Goal: Feedback & Contribution: Contribute content

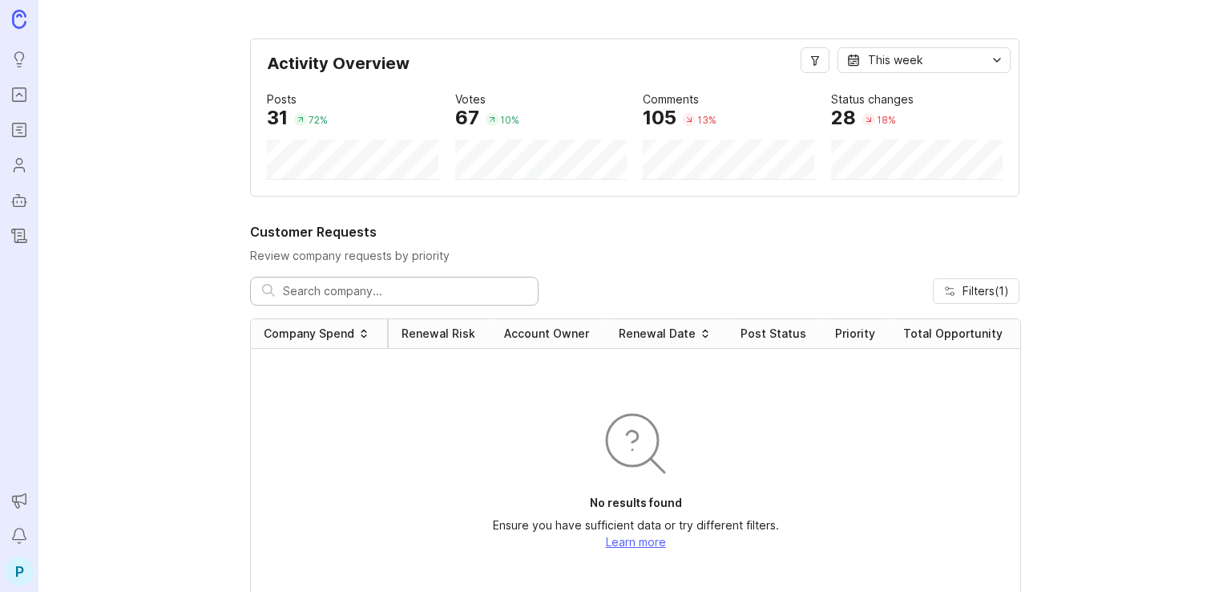
click at [23, 94] on icon "Portal" at bounding box center [19, 94] width 18 height 19
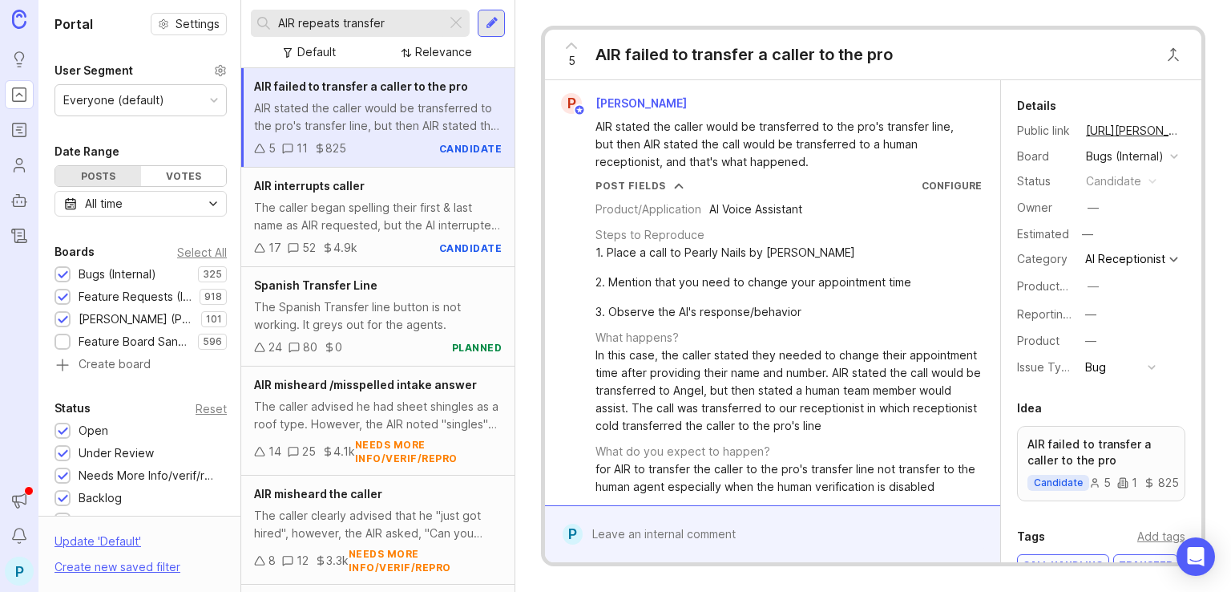
drag, startPoint x: 393, startPoint y: 26, endPoint x: 298, endPoint y: 17, distance: 95.0
click at [298, 17] on input "AIR repeats transfer" at bounding box center [359, 23] width 162 height 18
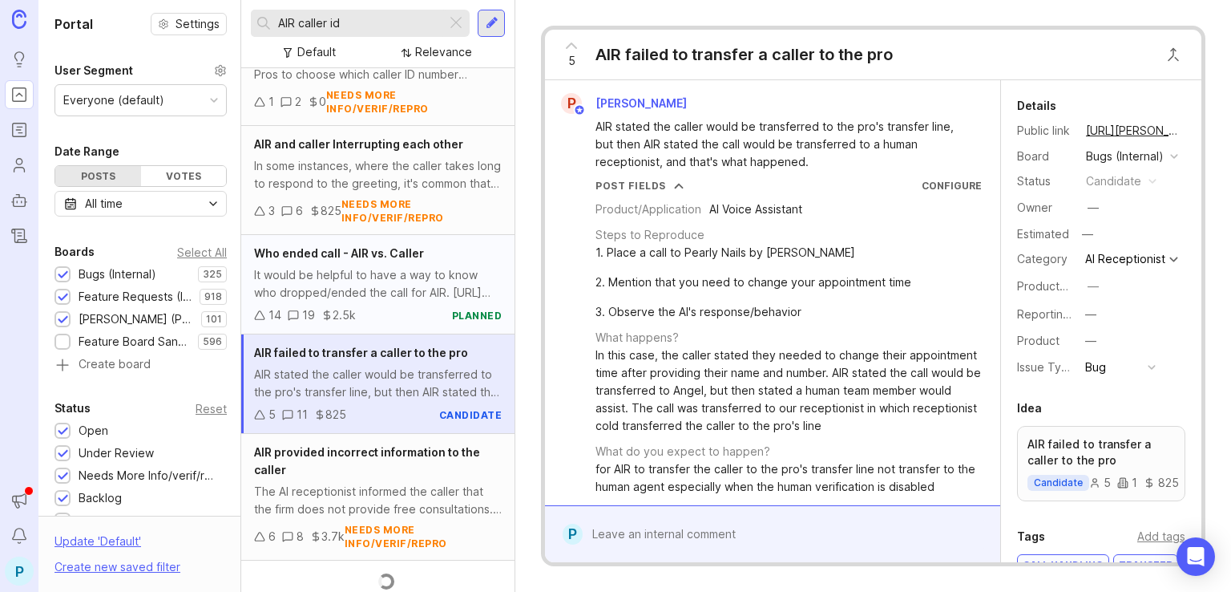
scroll to position [604, 0]
type input "AIR caller id"
click at [384, 367] on div "AIR stated the caller would be transferred to the pro's transfer line, but then…" at bounding box center [378, 382] width 248 height 35
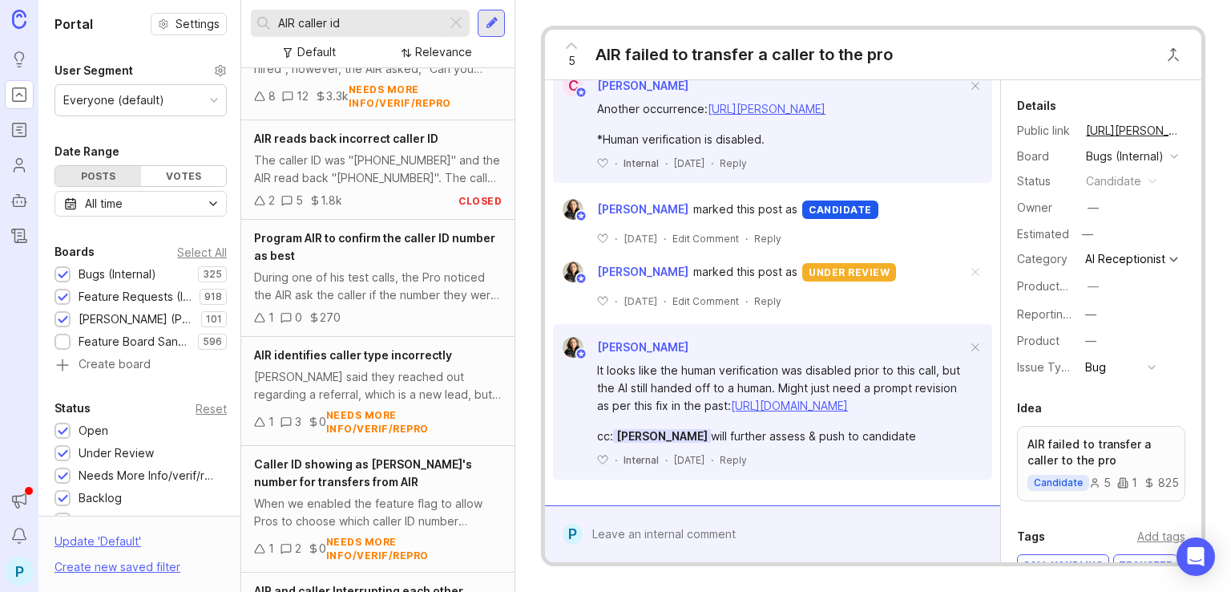
scroll to position [123, 0]
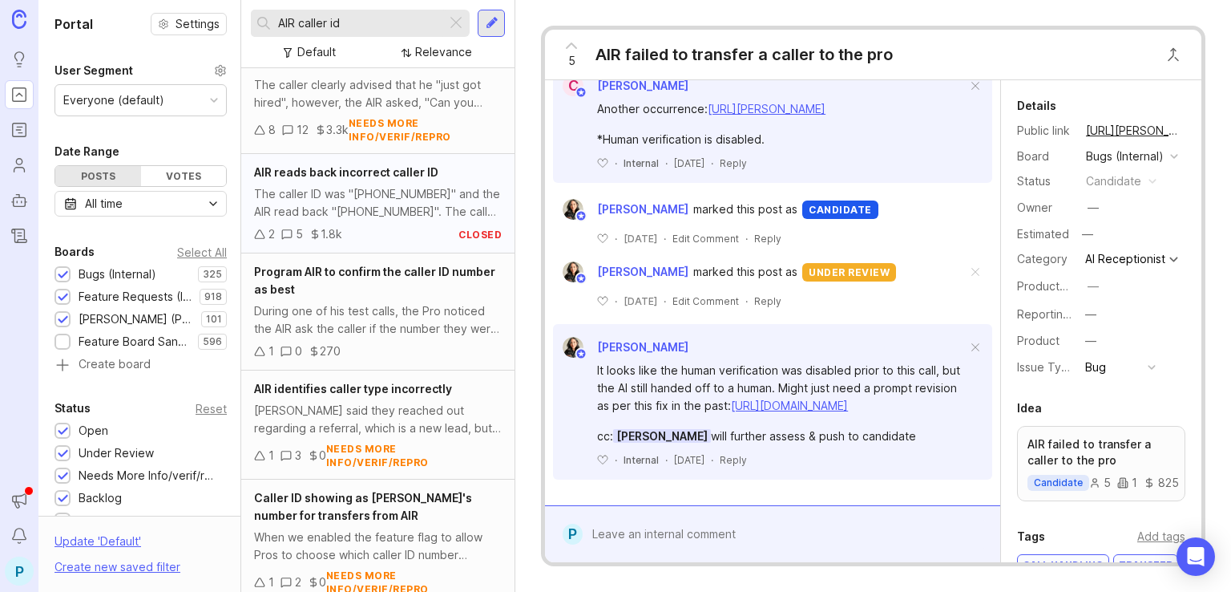
click at [380, 241] on div "2 5 1.8k closed" at bounding box center [378, 234] width 248 height 18
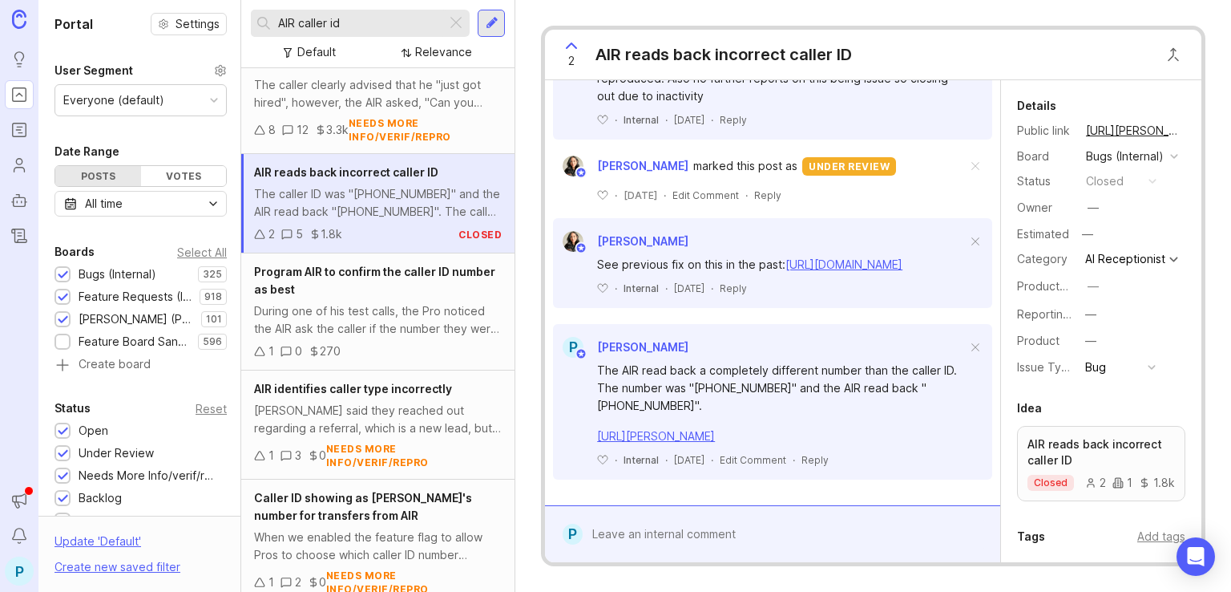
scroll to position [706, 0]
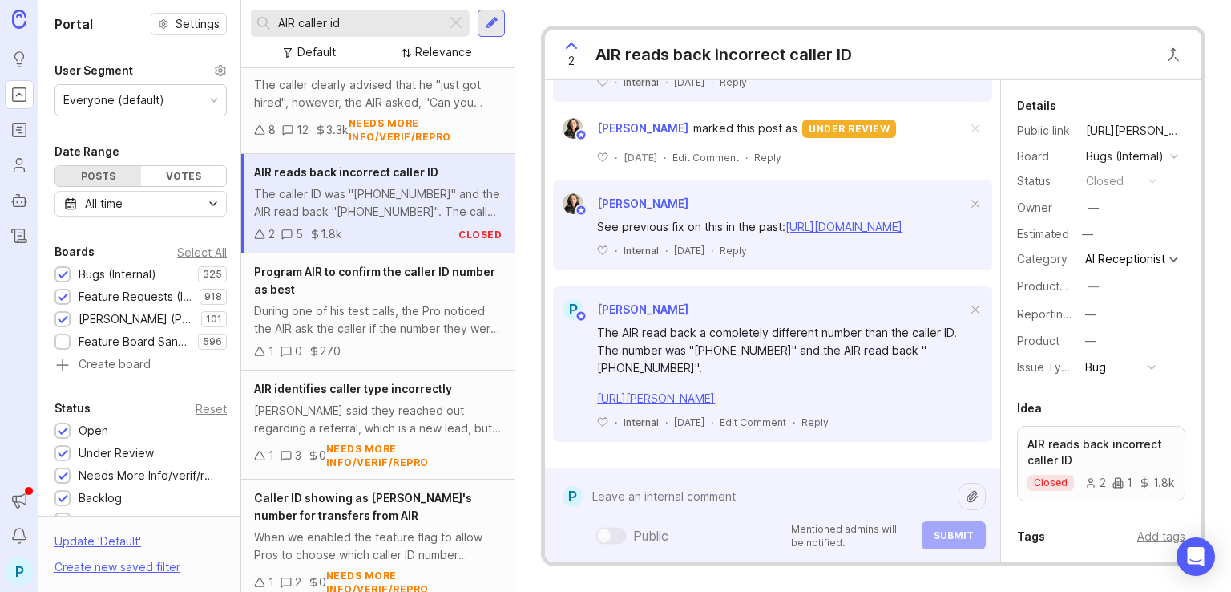
click at [766, 530] on div "Public Mentioned admins will be notified. Submit" at bounding box center [784, 515] width 403 height 68
click at [688, 496] on textarea at bounding box center [771, 496] width 376 height 30
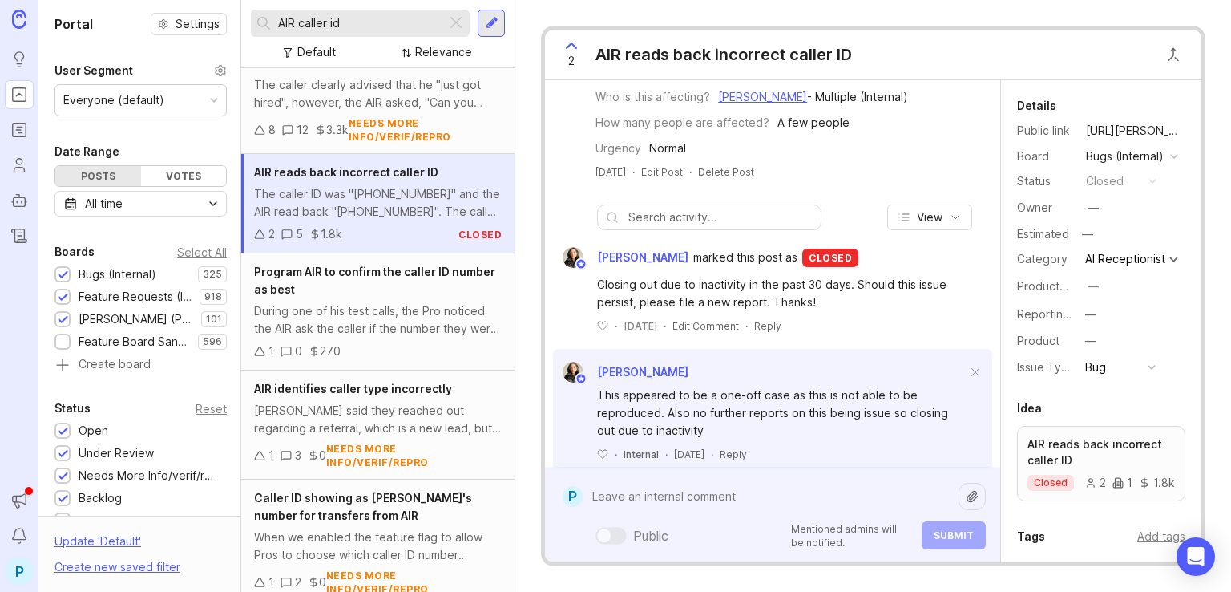
scroll to position [321, 0]
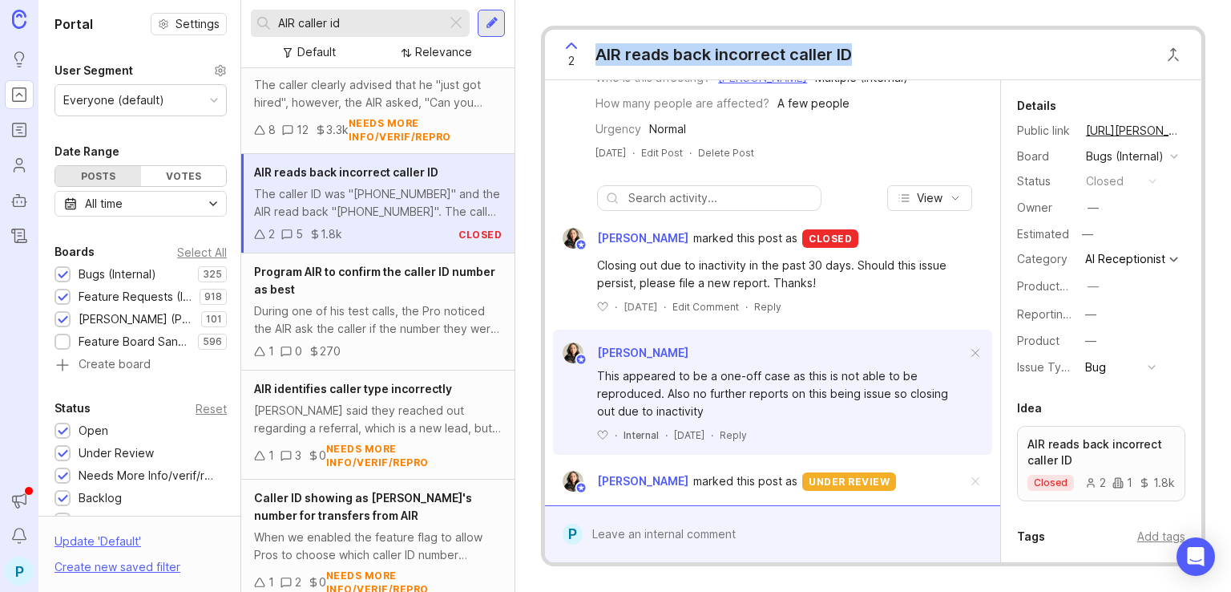
drag, startPoint x: 863, startPoint y: 59, endPoint x: 597, endPoint y: 62, distance: 265.4
click at [597, 62] on div "2 AIR reads back incorrect caller ID" at bounding box center [873, 55] width 657 height 51
copy div "AIR reads back incorrect caller ID"
click at [497, 14] on div at bounding box center [491, 23] width 27 height 27
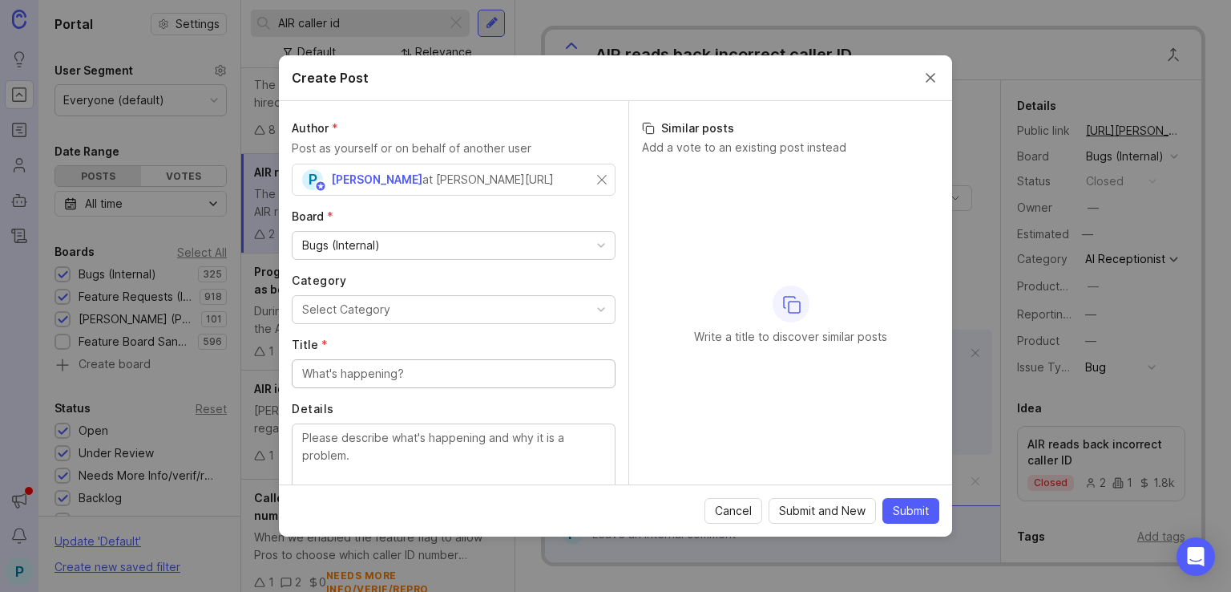
click at [478, 313] on button "Select Category" at bounding box center [454, 309] width 324 height 29
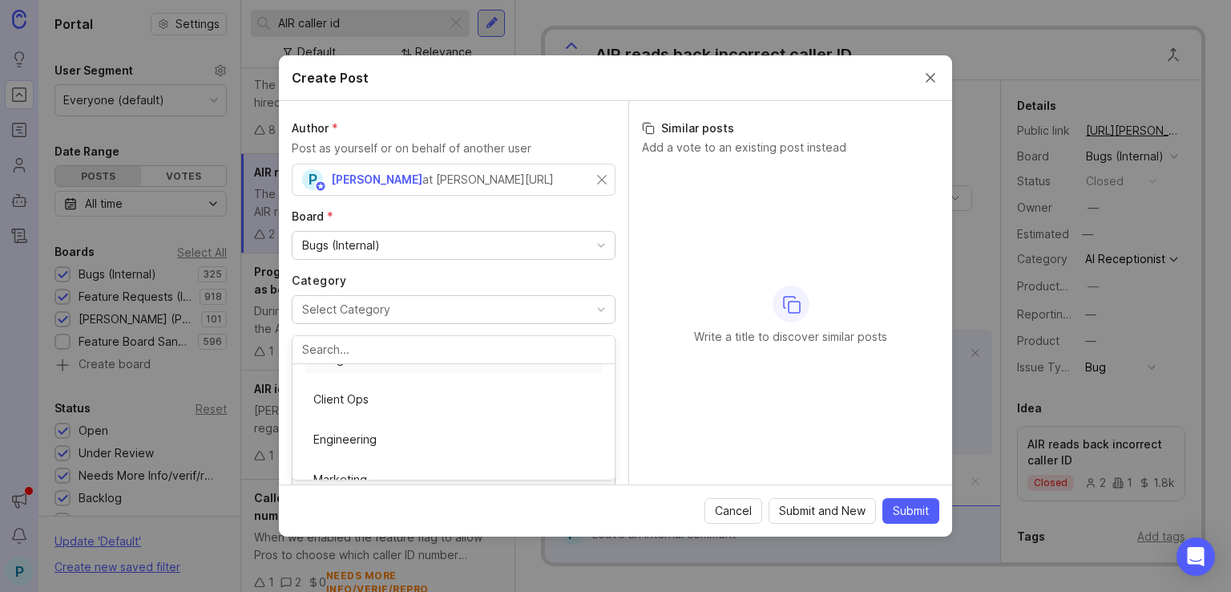
scroll to position [292, 0]
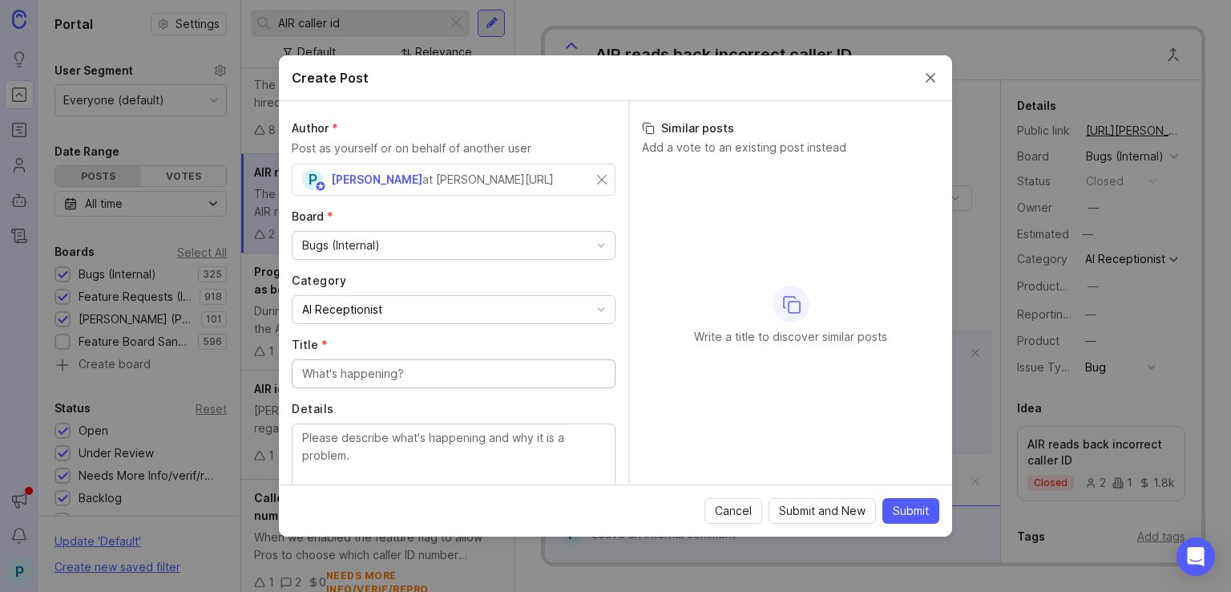
click at [401, 374] on input "Title *" at bounding box center [453, 374] width 303 height 18
paste input "AIR reads back incorrect caller ID"
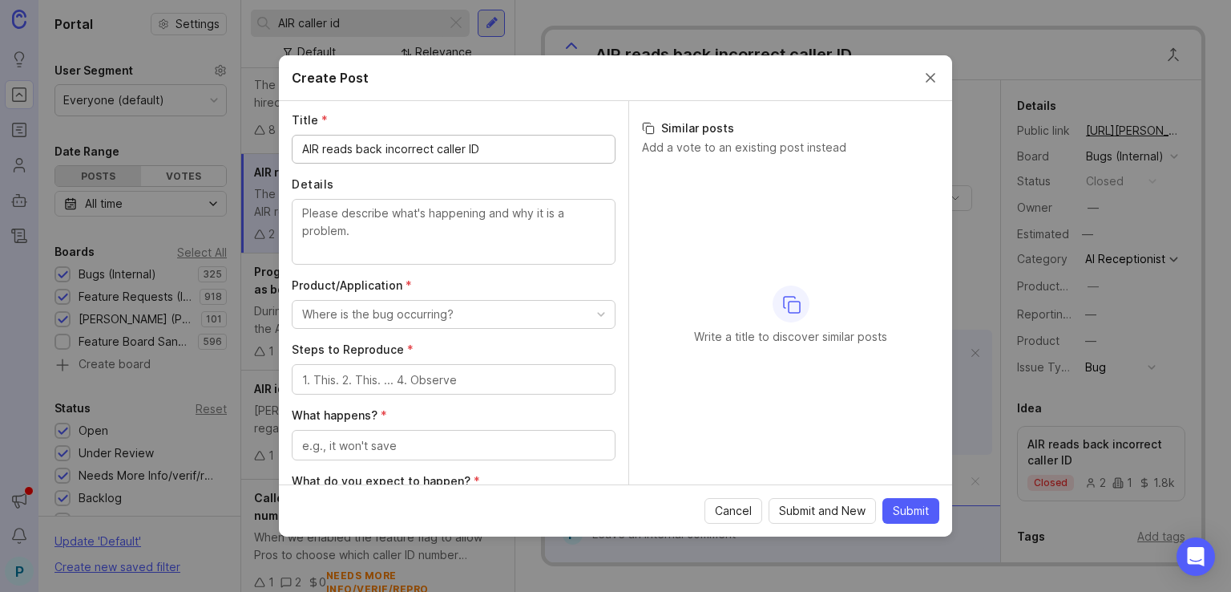
scroll to position [241, 0]
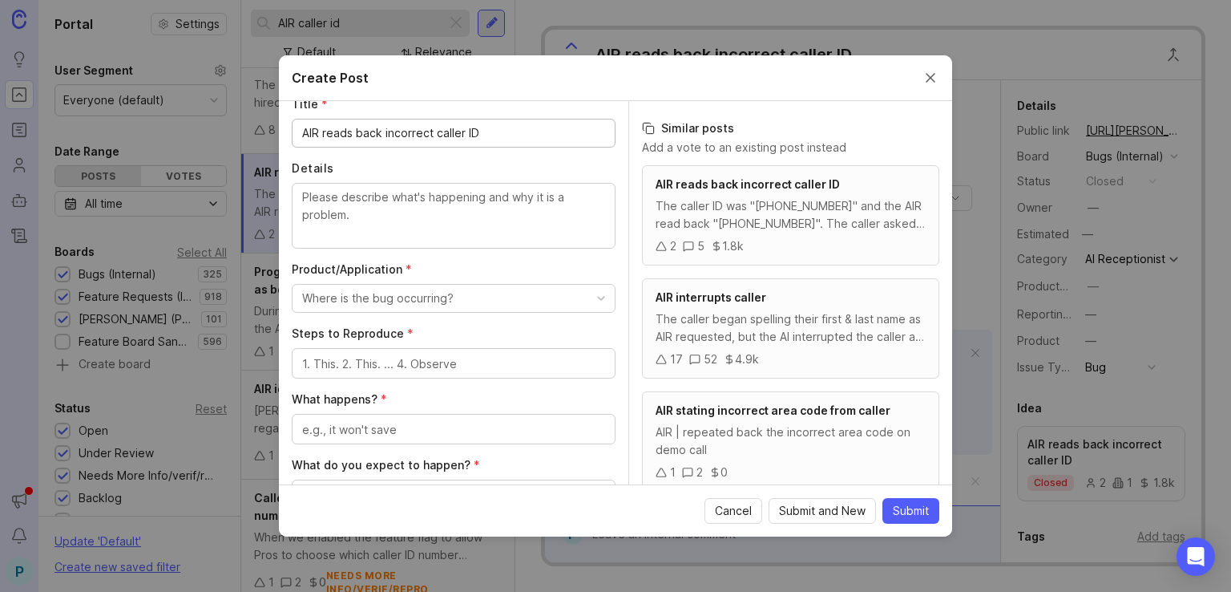
type input "AIR reads back incorrect caller ID"
click at [485, 237] on textarea "Details" at bounding box center [453, 214] width 303 height 53
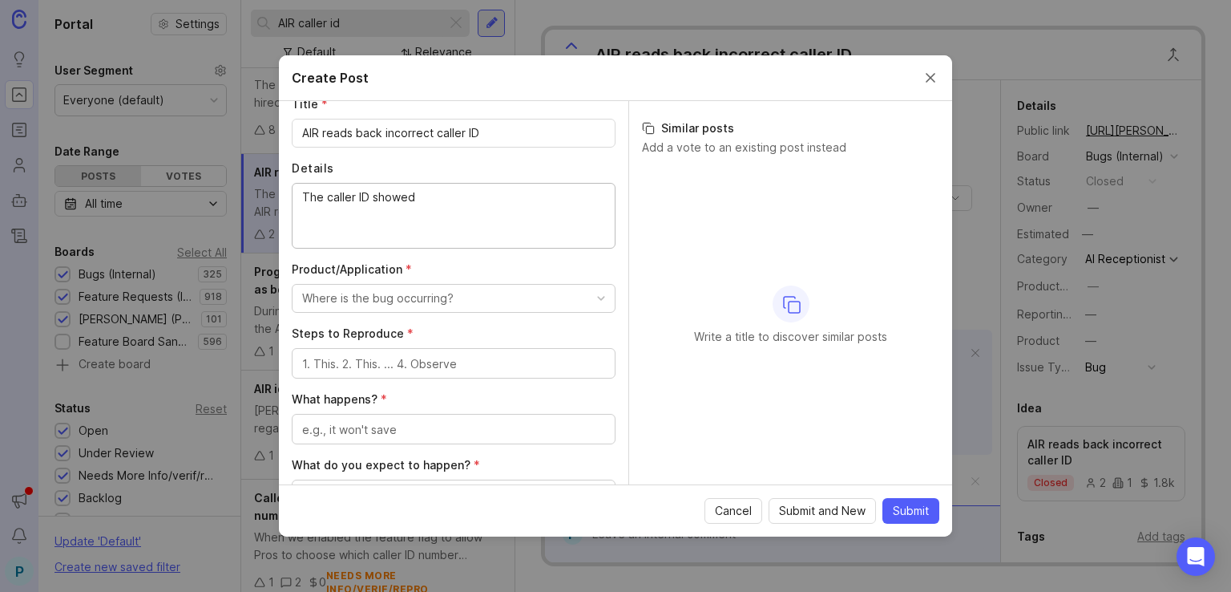
paste textarea "[PHONE_NUMBER]"
click at [434, 215] on textarea "The caller ID showed [PHONE_NUMBER] and the AIR initially roead out" at bounding box center [453, 214] width 303 height 53
click at [370, 212] on textarea "The caller ID showed [PHONE_NUMBER] and the AIR initially read out the area cod…" at bounding box center [453, 214] width 303 height 53
drag, startPoint x: 339, startPoint y: 217, endPoint x: 297, endPoint y: 217, distance: 41.7
click at [297, 217] on div "The caller ID showed [PHONE_NUMBER] and the AIR initially out the area code as …" at bounding box center [454, 216] width 324 height 66
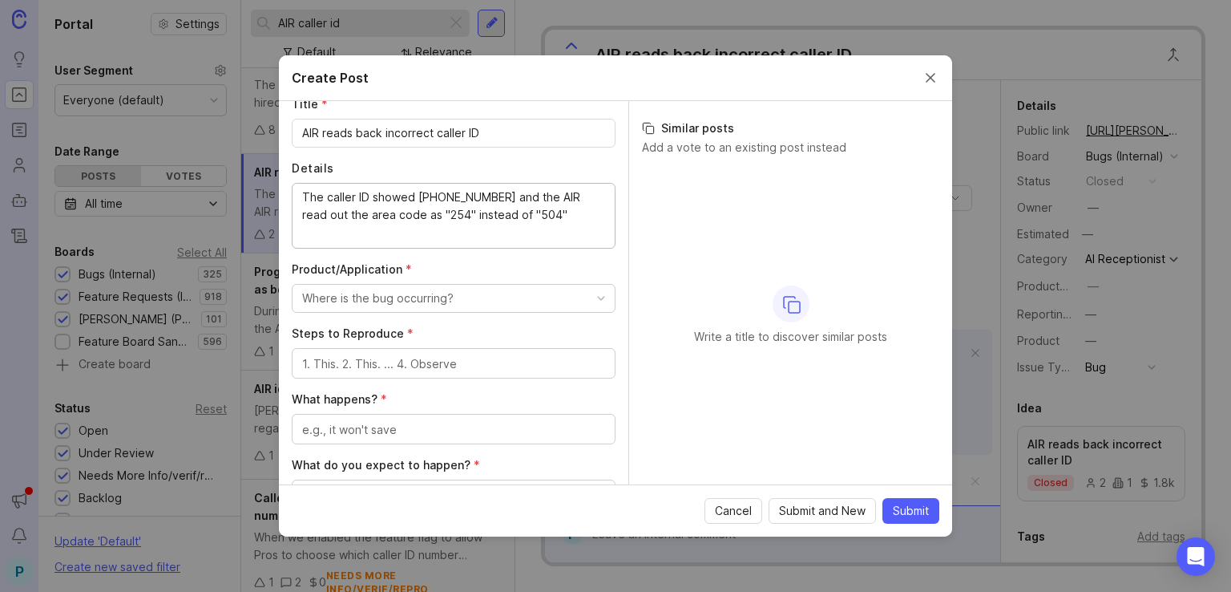
click at [584, 219] on textarea "The caller ID showed [PHONE_NUMBER] and the AIR read out the area code as "254"…" at bounding box center [453, 214] width 303 height 53
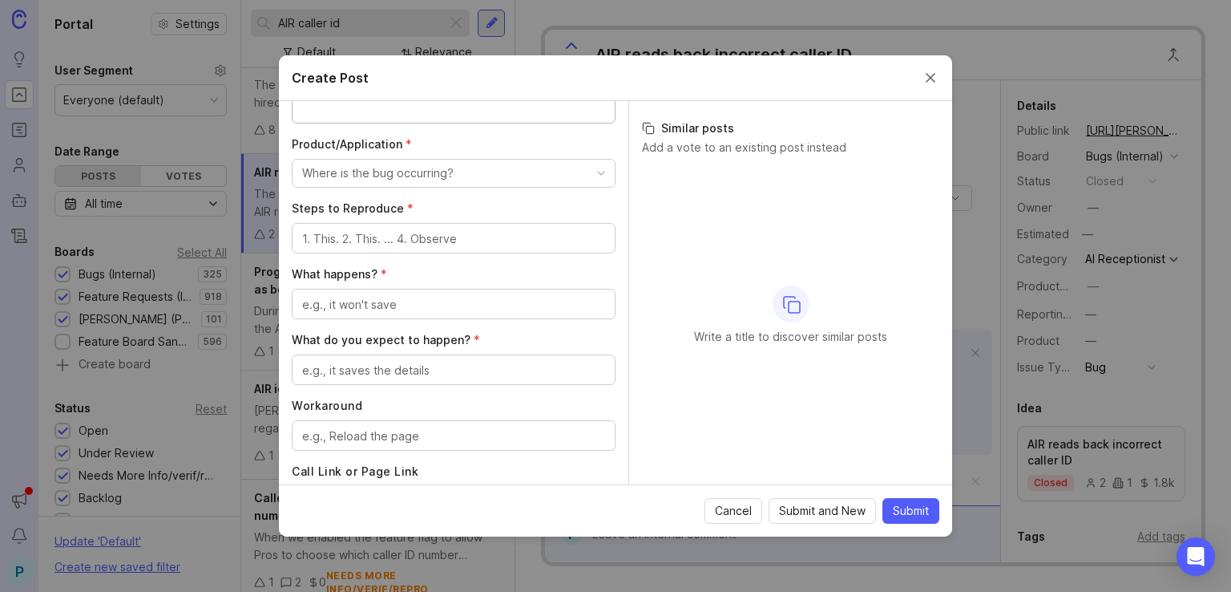
scroll to position [401, 0]
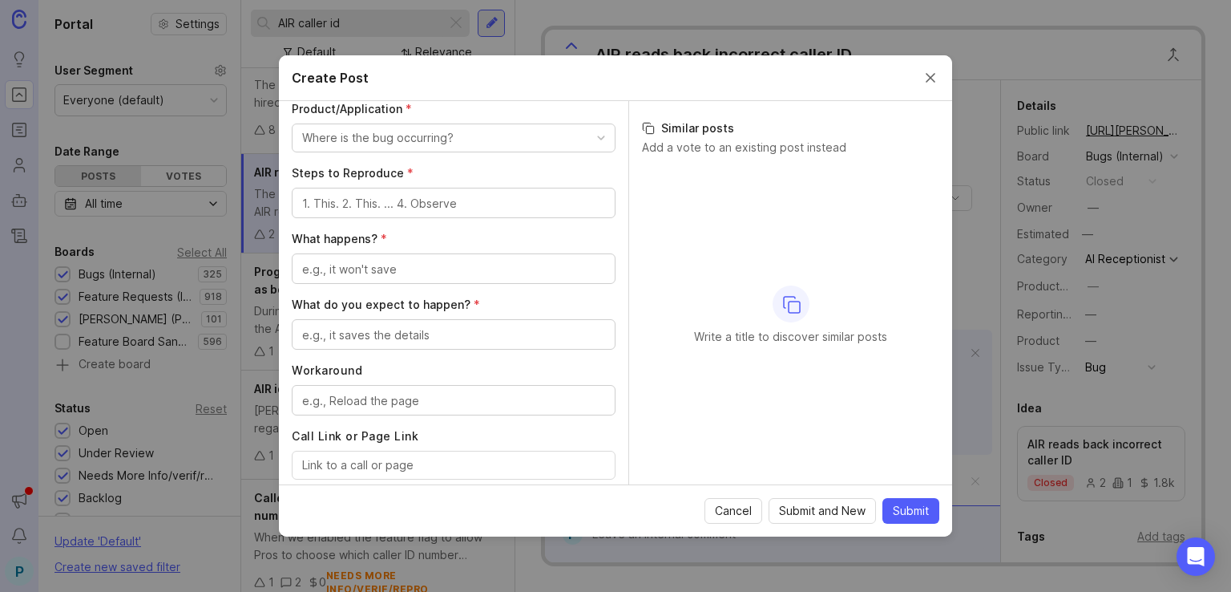
type textarea "The caller ID showed [PHONE_NUMBER] and the AIR read out the area code as "254"…"
click at [597, 134] on div "button" at bounding box center [601, 138] width 8 height 8
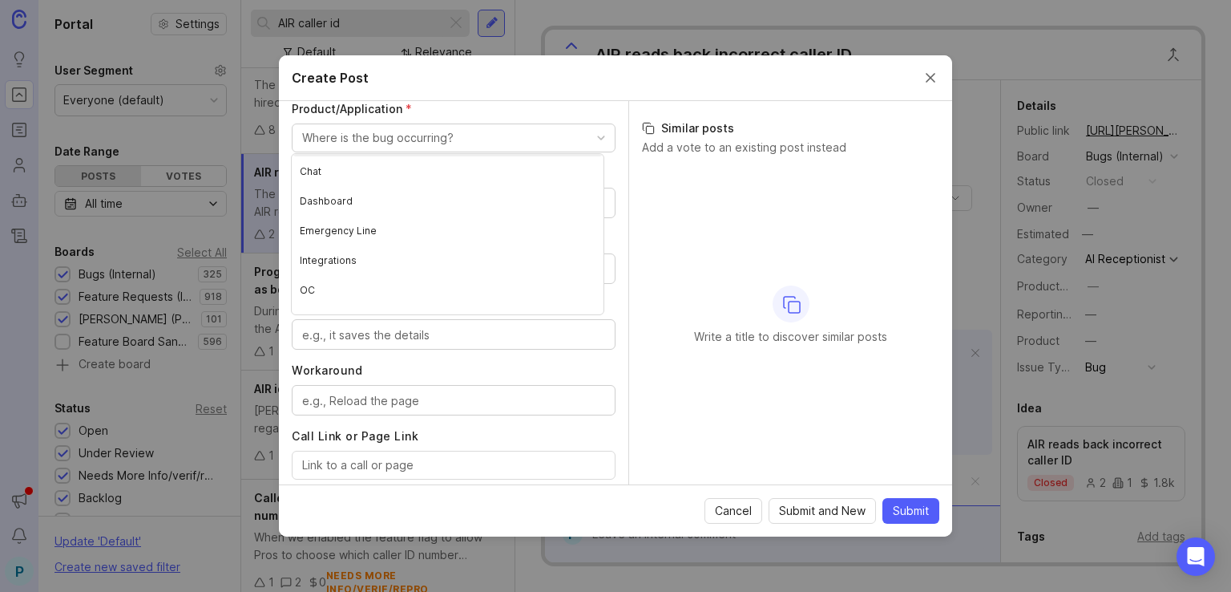
scroll to position [196, 0]
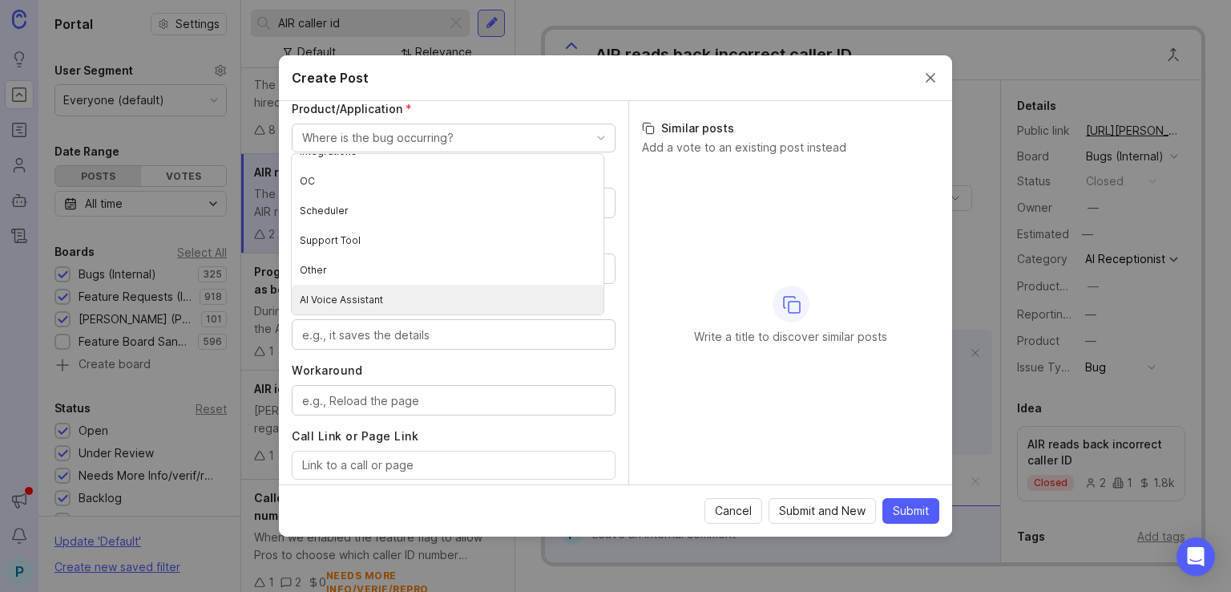
click at [427, 301] on Assistant "AI Voice Assistant" at bounding box center [448, 300] width 312 height 30
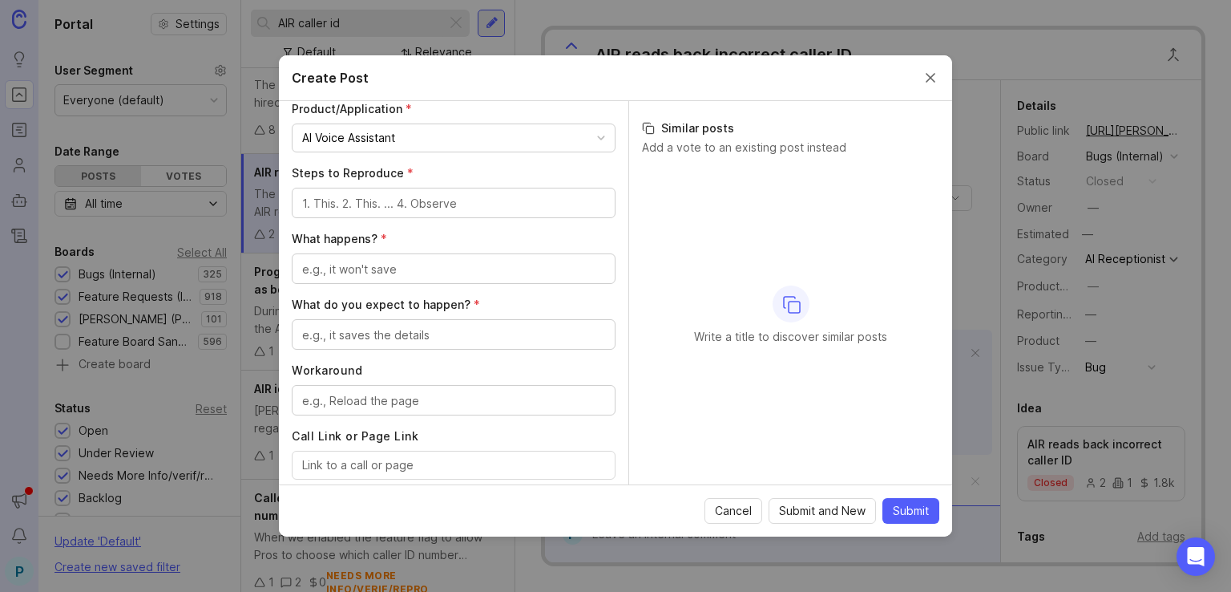
click at [443, 210] on div at bounding box center [454, 203] width 324 height 30
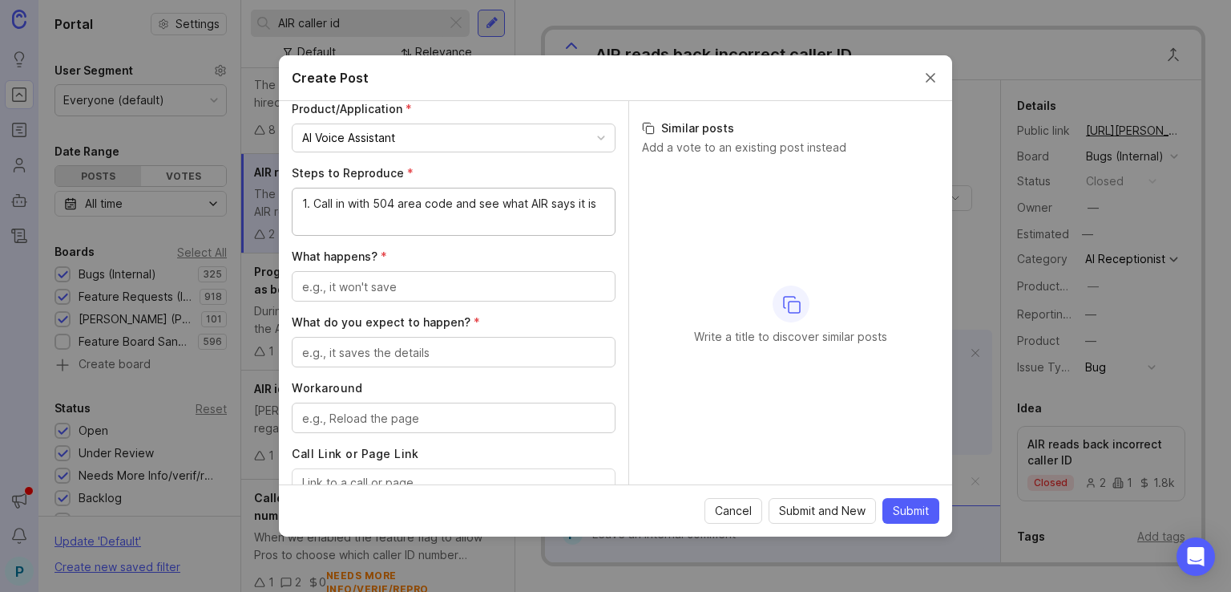
type textarea "1. Call in with 504 area code and see what AIR says it is"
click at [420, 280] on textarea "What happens? *" at bounding box center [453, 287] width 303 height 18
type textarea "The AIR reads the incorrect numbers"
click at [447, 354] on textarea "What do you expect to happen? *" at bounding box center [453, 353] width 303 height 18
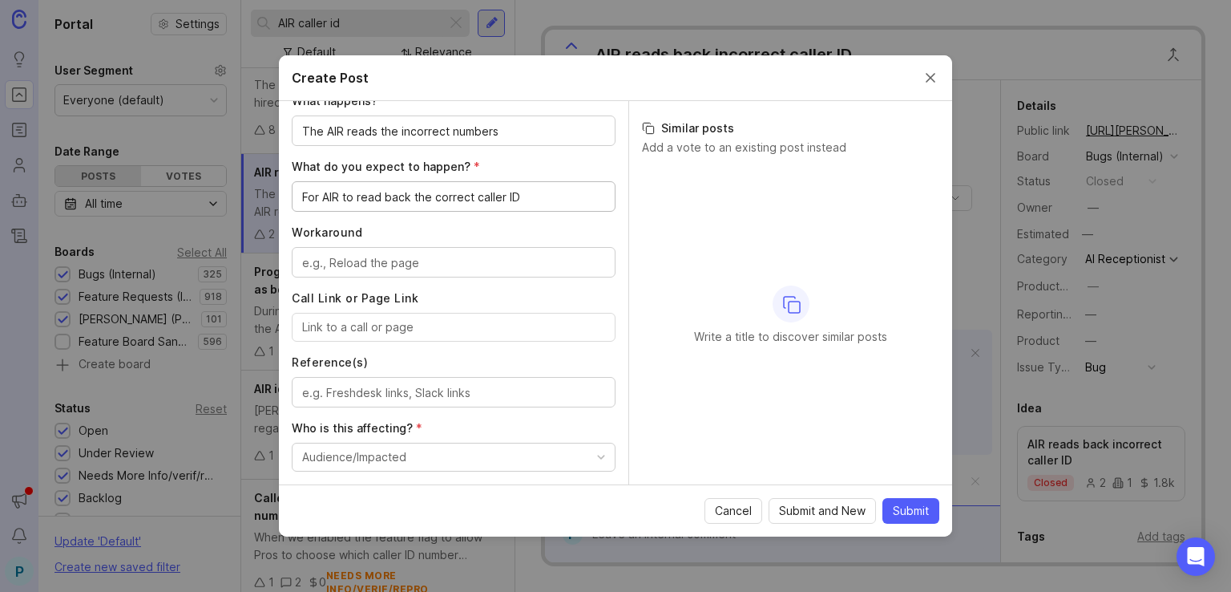
scroll to position [561, 0]
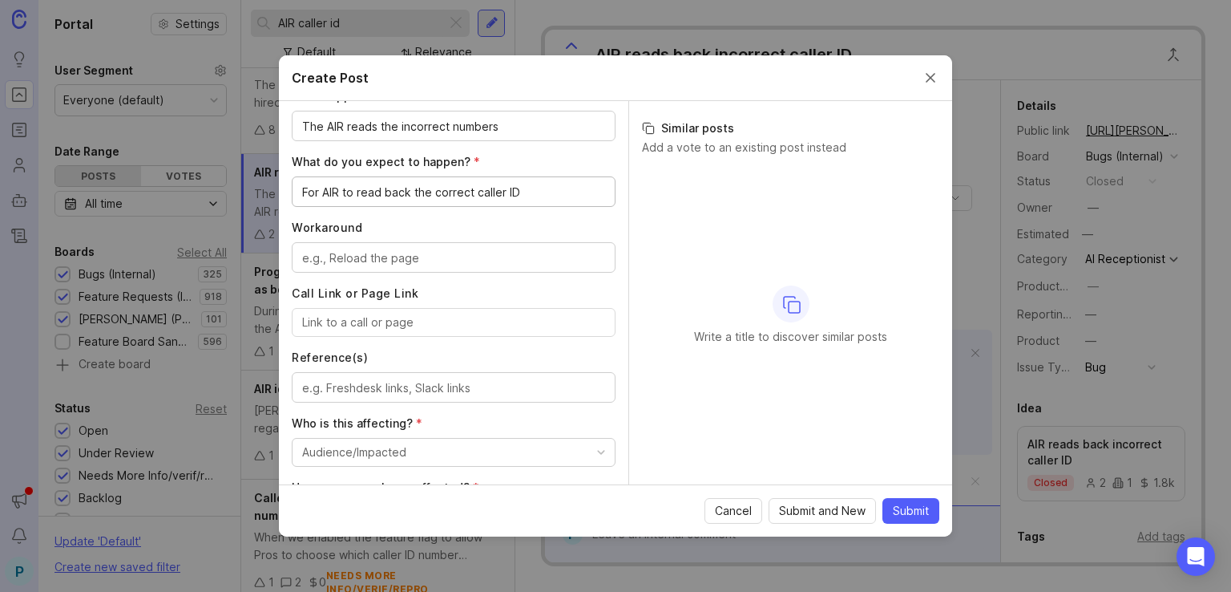
type textarea "For AIR to read back the correct caller ID"
click at [439, 261] on textarea "Workaround" at bounding box center [453, 258] width 303 height 18
drag, startPoint x: 439, startPoint y: 261, endPoint x: 278, endPoint y: 263, distance: 161.2
click at [278, 263] on div "Create Post Author * Post as yourself or on behalf of another user P [PERSON_NA…" at bounding box center [615, 296] width 1231 height 592
type textarea "O"
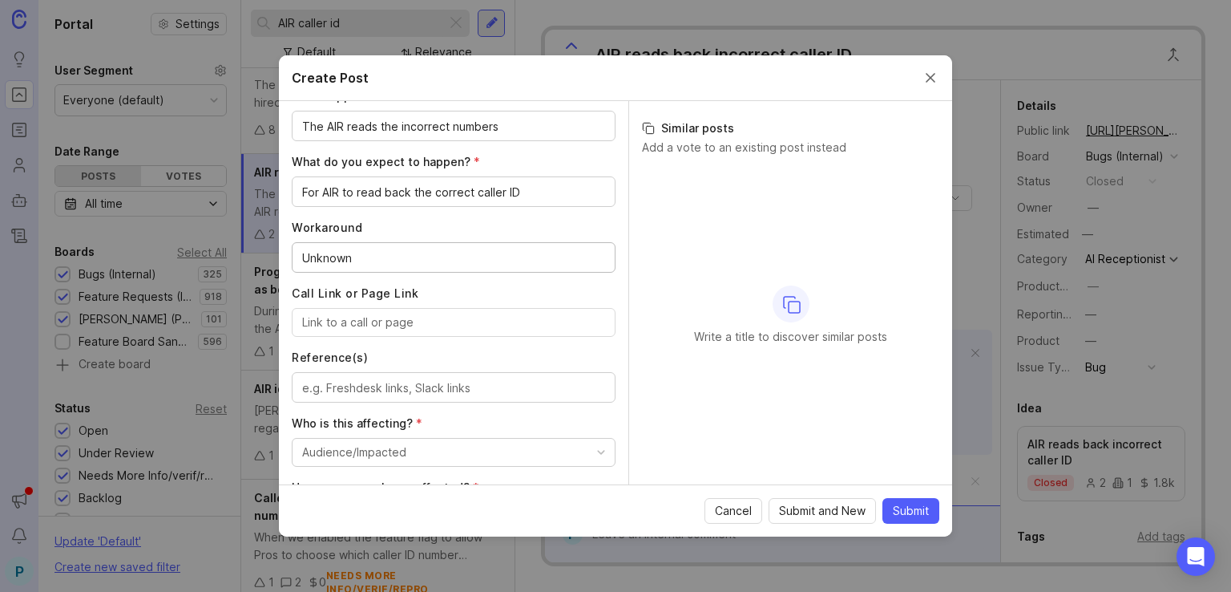
drag, startPoint x: 366, startPoint y: 249, endPoint x: 298, endPoint y: 251, distance: 68.2
click at [299, 251] on div "Unknown" at bounding box center [454, 257] width 324 height 30
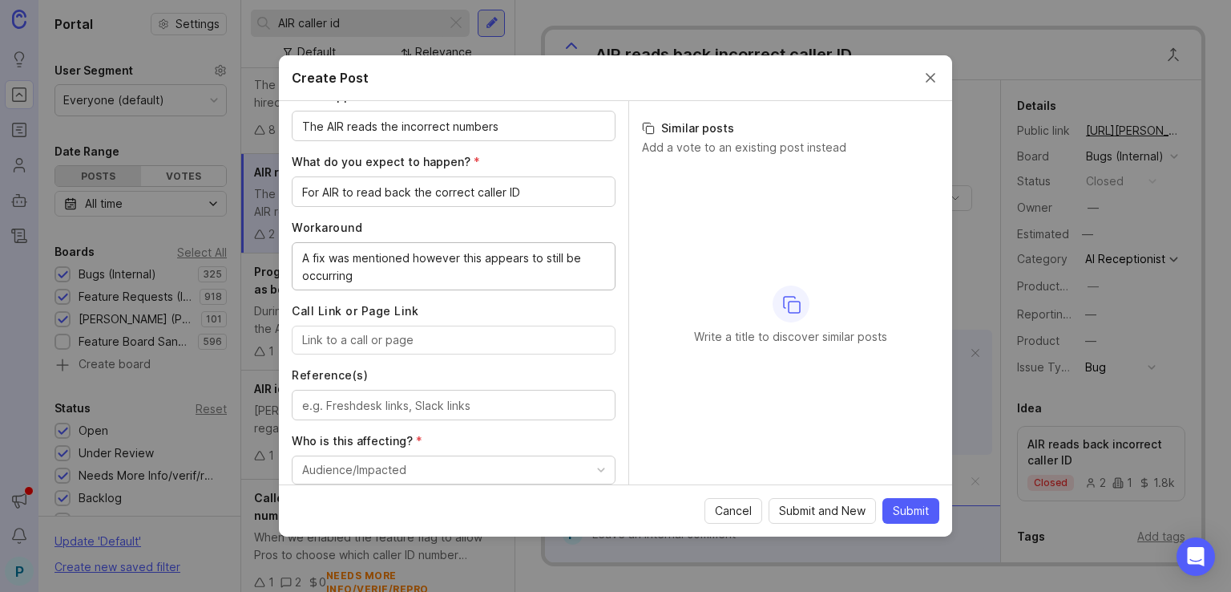
type textarea "A fix was mentioned however this appears to still be occurring"
click at [478, 331] on input "Call Link or Page Link" at bounding box center [453, 340] width 303 height 18
paste input "[URL][PERSON_NAME]"
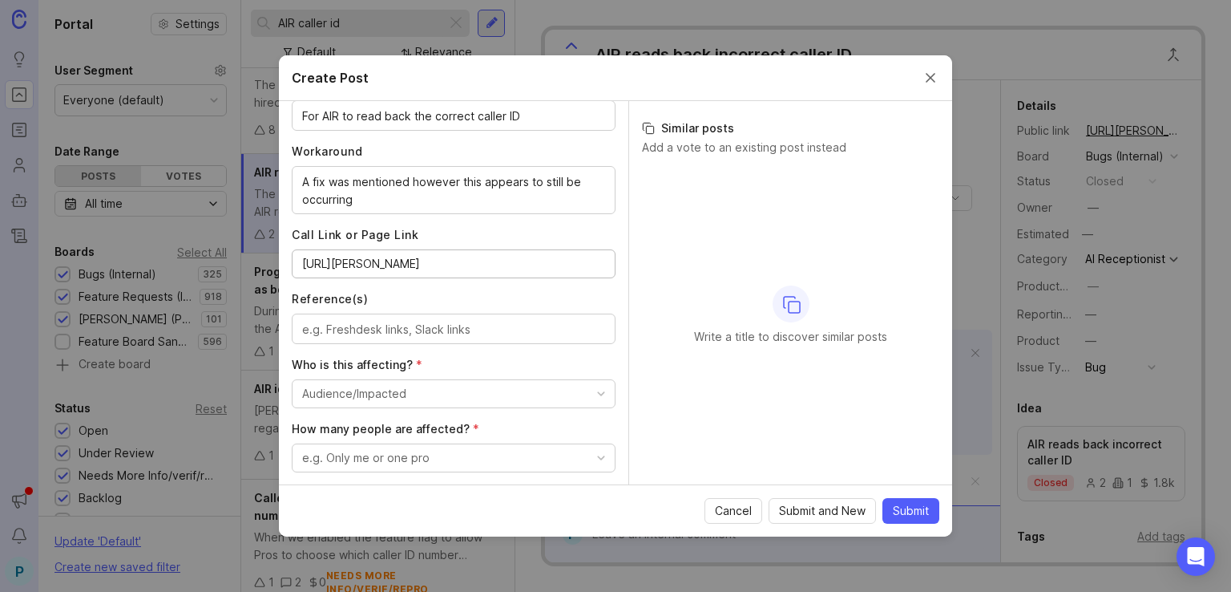
scroll to position [641, 0]
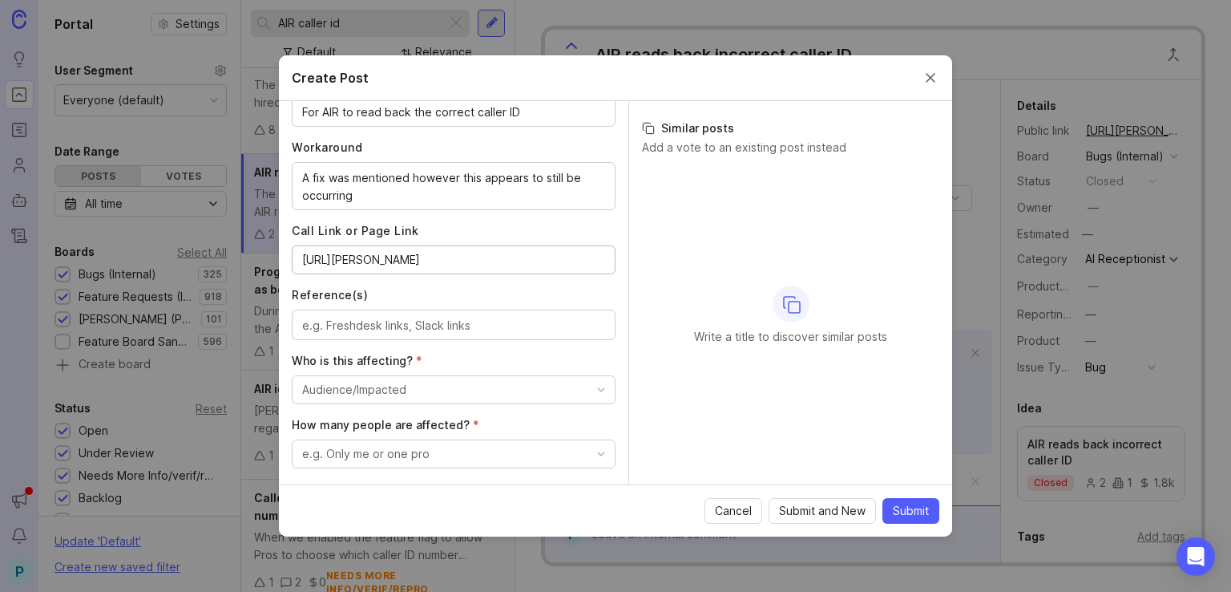
type input "[URL][PERSON_NAME]"
click at [506, 319] on textarea "Reference(s)" at bounding box center [453, 326] width 303 height 18
paste textarea "[URL][PERSON_NAME][DOMAIN_NAME]"
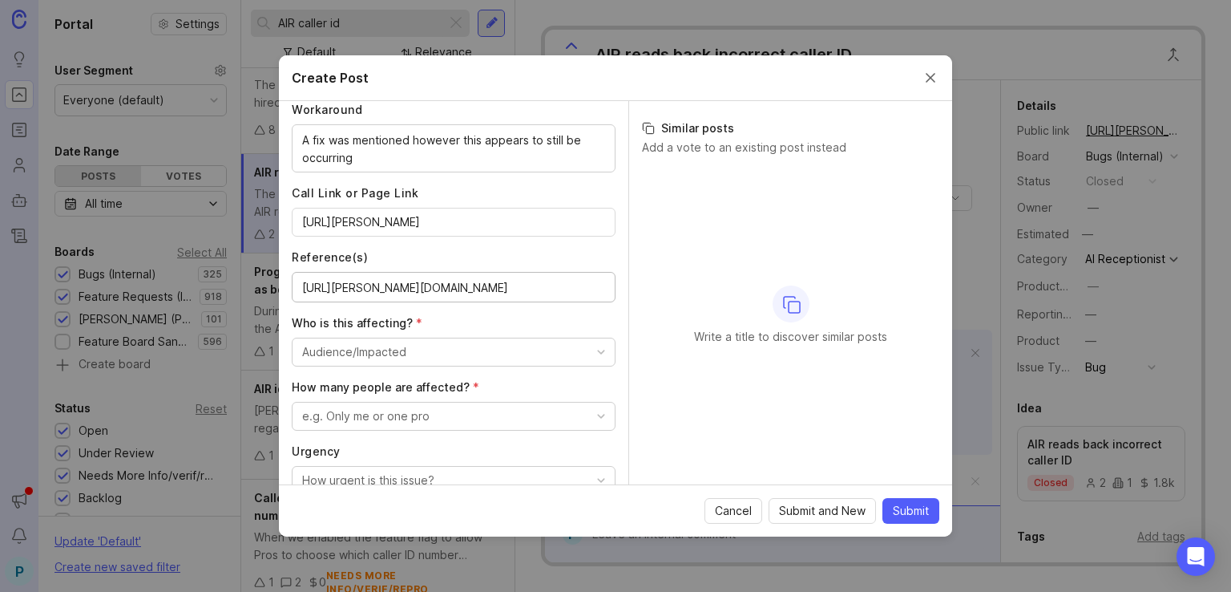
scroll to position [744, 0]
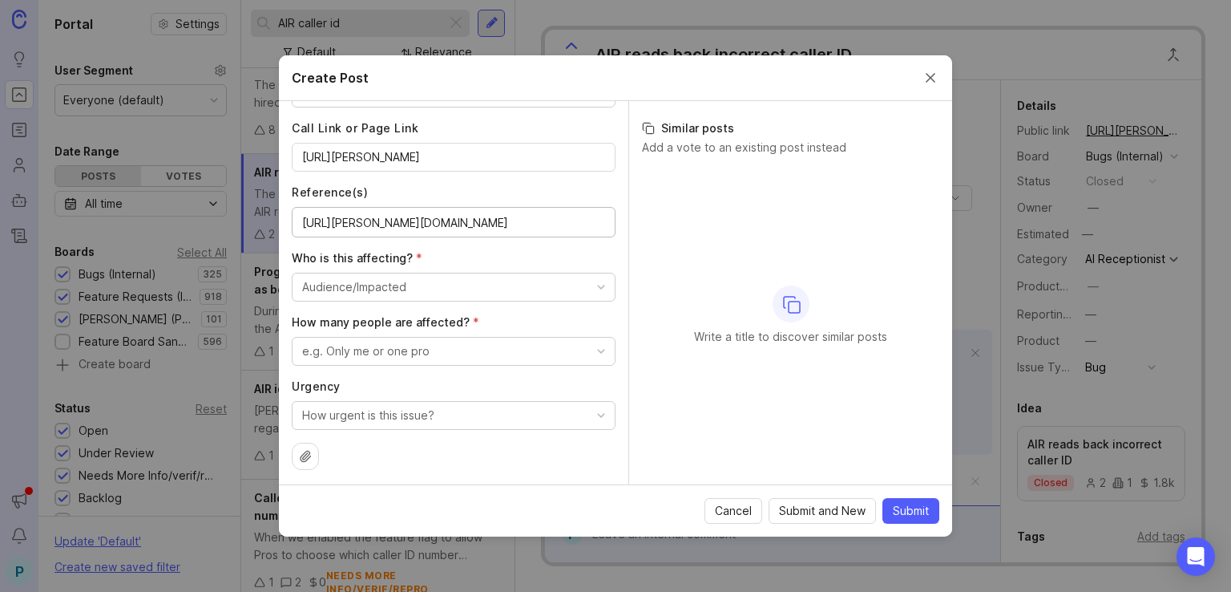
type textarea "[URL][PERSON_NAME][DOMAIN_NAME]"
click at [446, 278] on button "Audience/Impacted" at bounding box center [454, 287] width 324 height 29
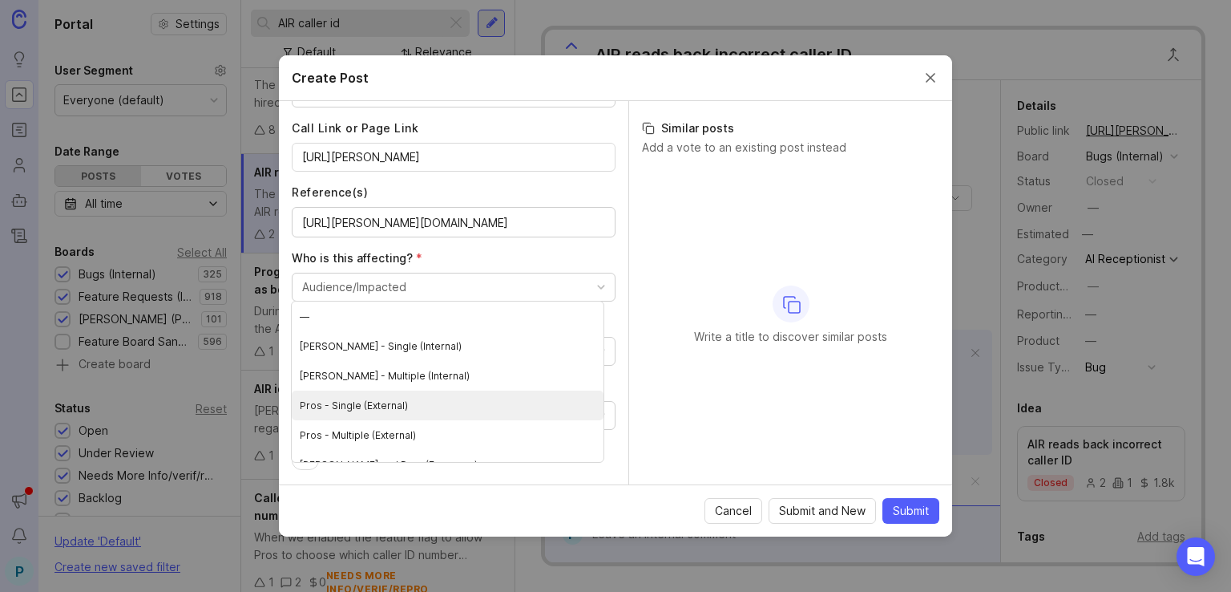
click at [412, 409] on \(External\) "Pros - Single (External)" at bounding box center [448, 405] width 312 height 30
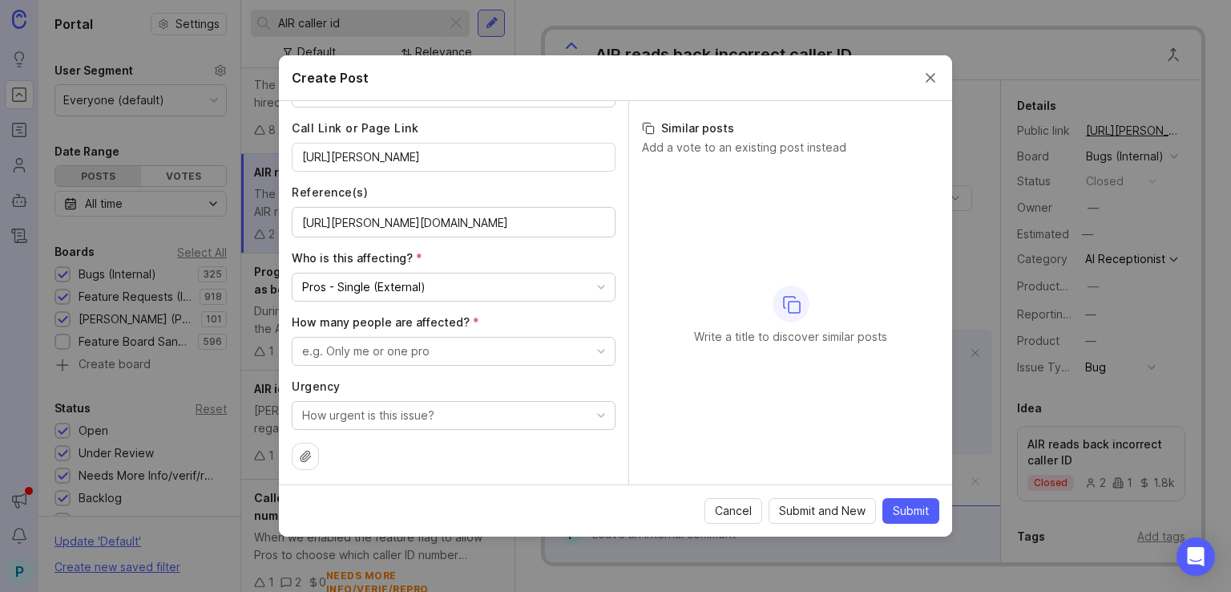
click at [580, 305] on div "Author * Post as yourself or on behalf of another user P [PERSON_NAME] at [PERS…" at bounding box center [454, 292] width 350 height 383
click at [488, 347] on button "e.g. Only me or one pro" at bounding box center [454, 351] width 324 height 29
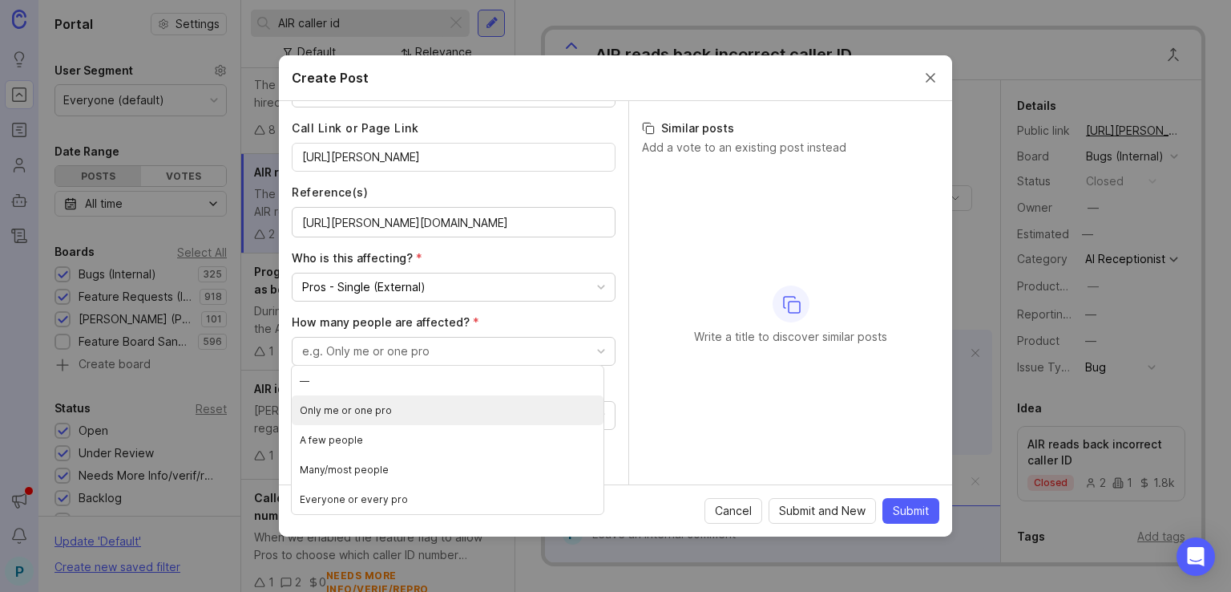
click at [423, 418] on pro "Only me or one pro" at bounding box center [448, 410] width 312 height 30
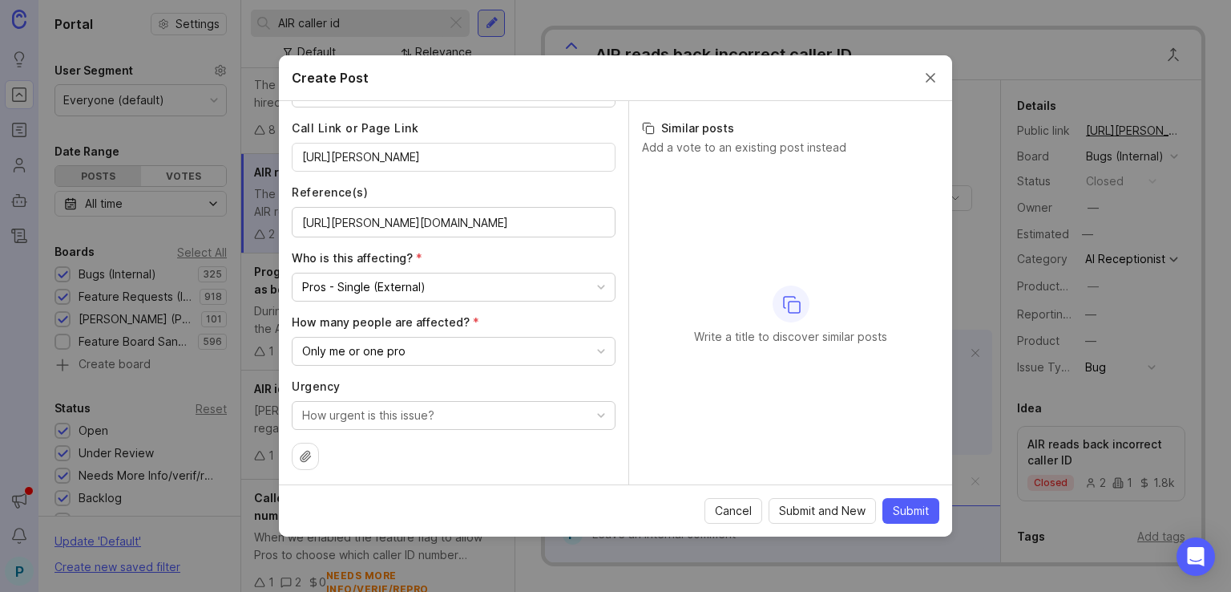
click at [524, 424] on button "How urgent is this issue?" at bounding box center [454, 415] width 324 height 29
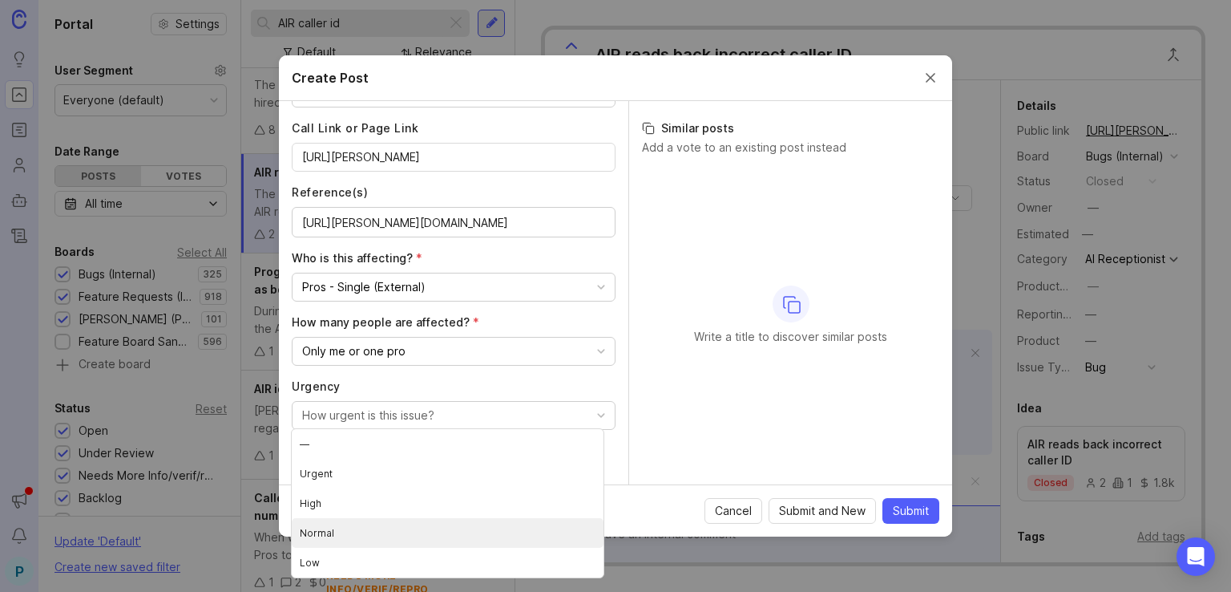
click at [393, 527] on li "Normal" at bounding box center [448, 533] width 312 height 30
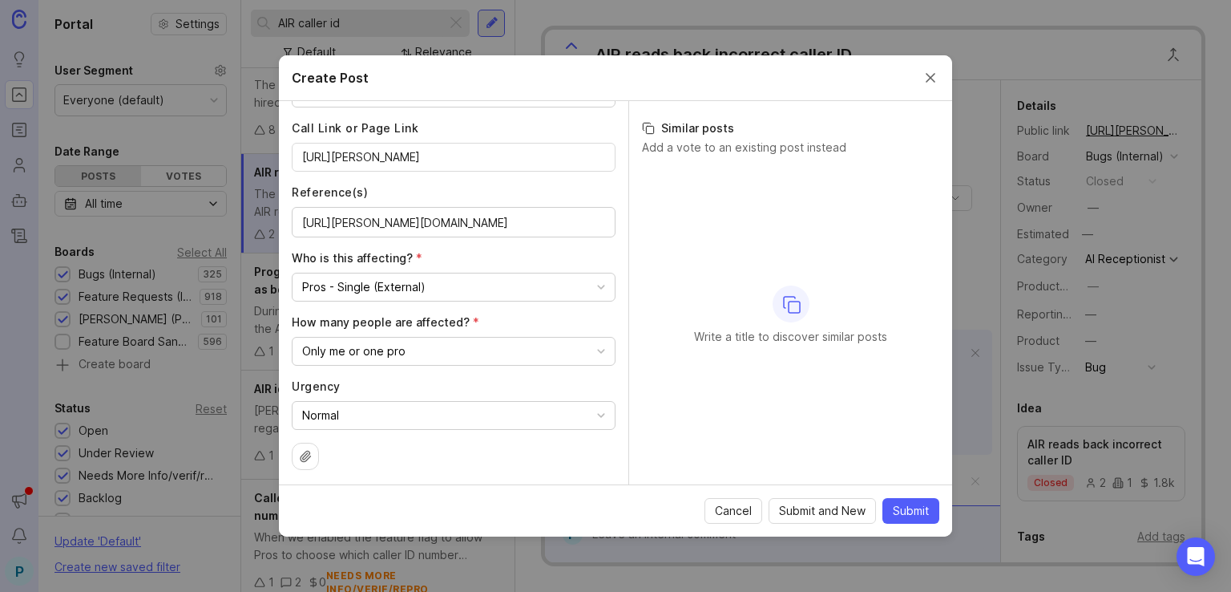
click at [613, 313] on div "Author * Post as yourself or on behalf of another user P [PERSON_NAME] at [PERS…" at bounding box center [454, 292] width 350 height 383
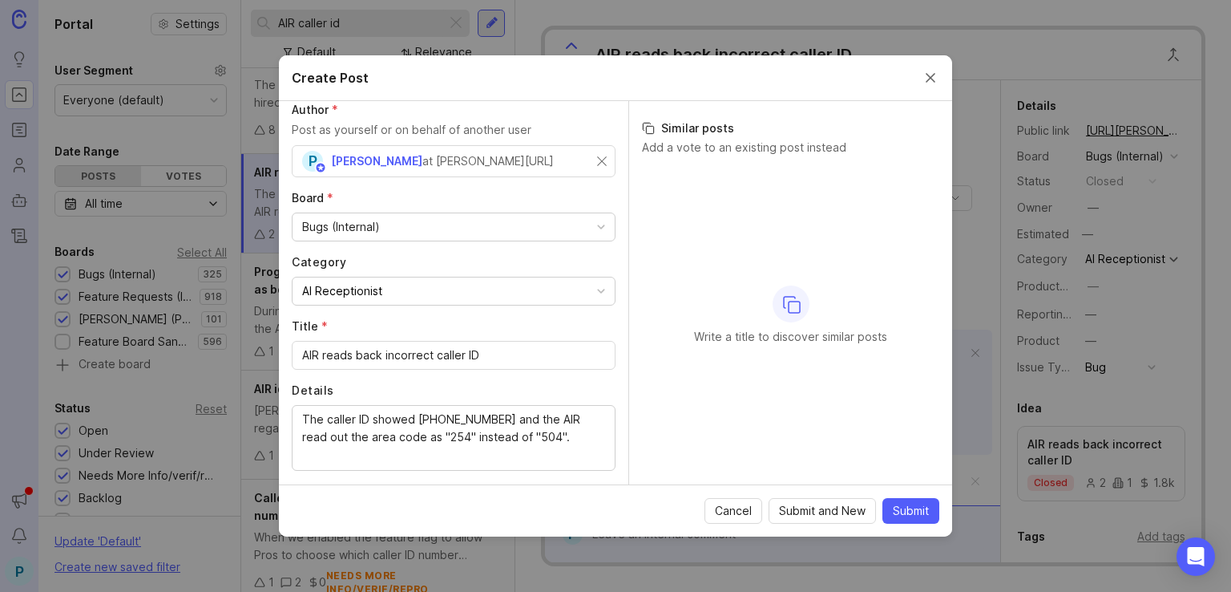
scroll to position [0, 0]
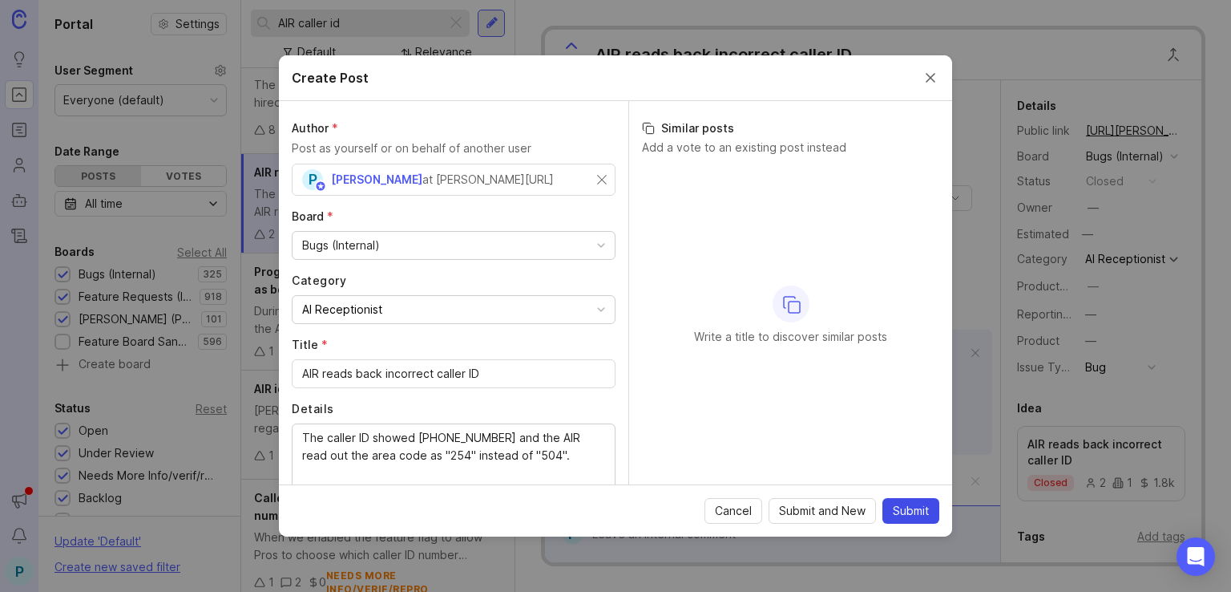
click at [927, 510] on span "Submit" at bounding box center [911, 511] width 36 height 16
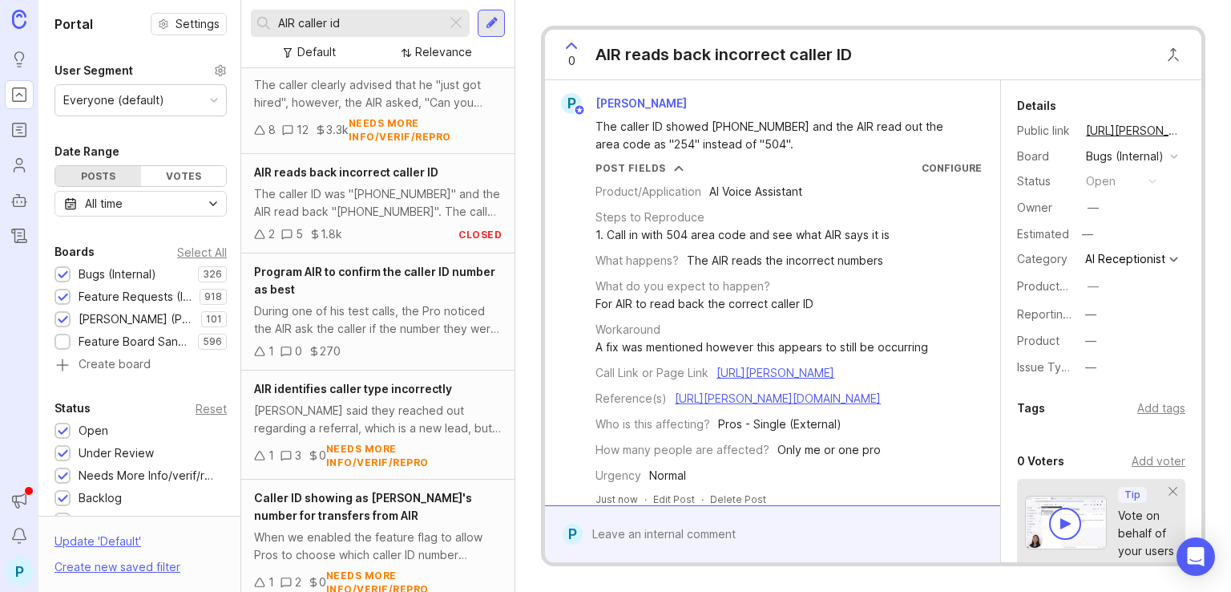
scroll to position [344, 0]
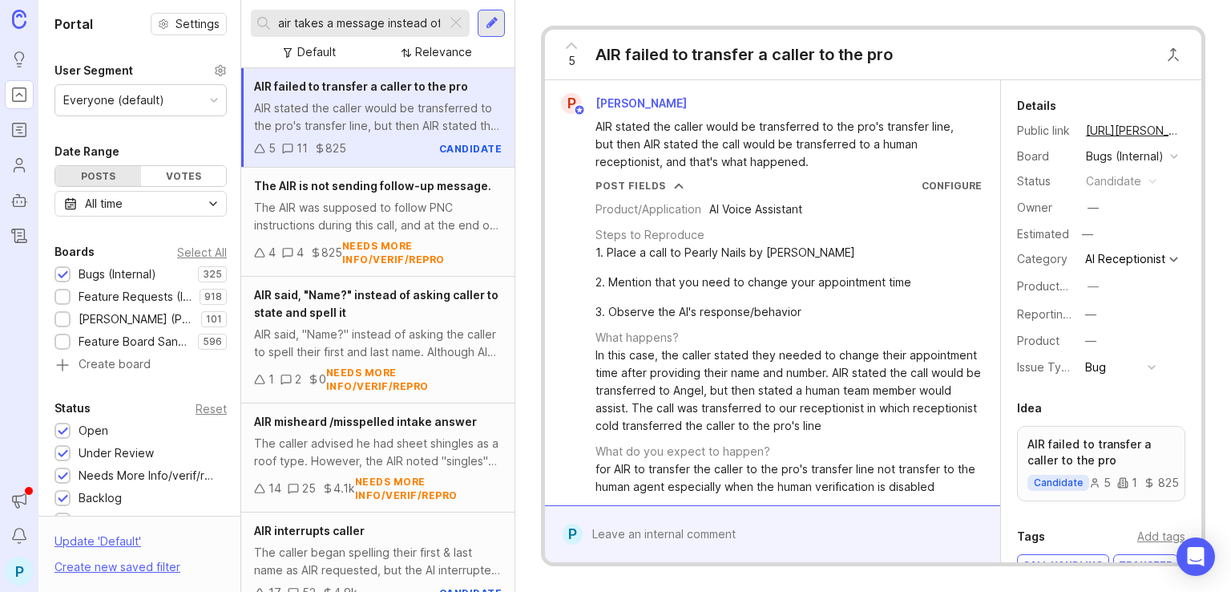
click at [718, 532] on div at bounding box center [784, 534] width 403 height 30
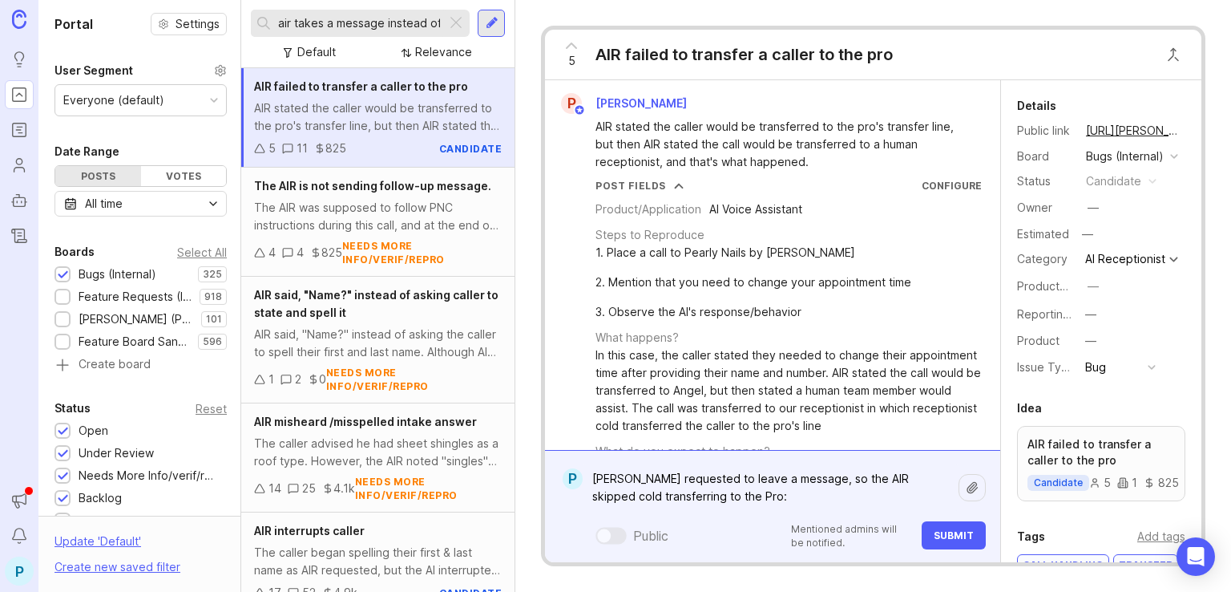
paste textarea "[URL][PERSON_NAME]"
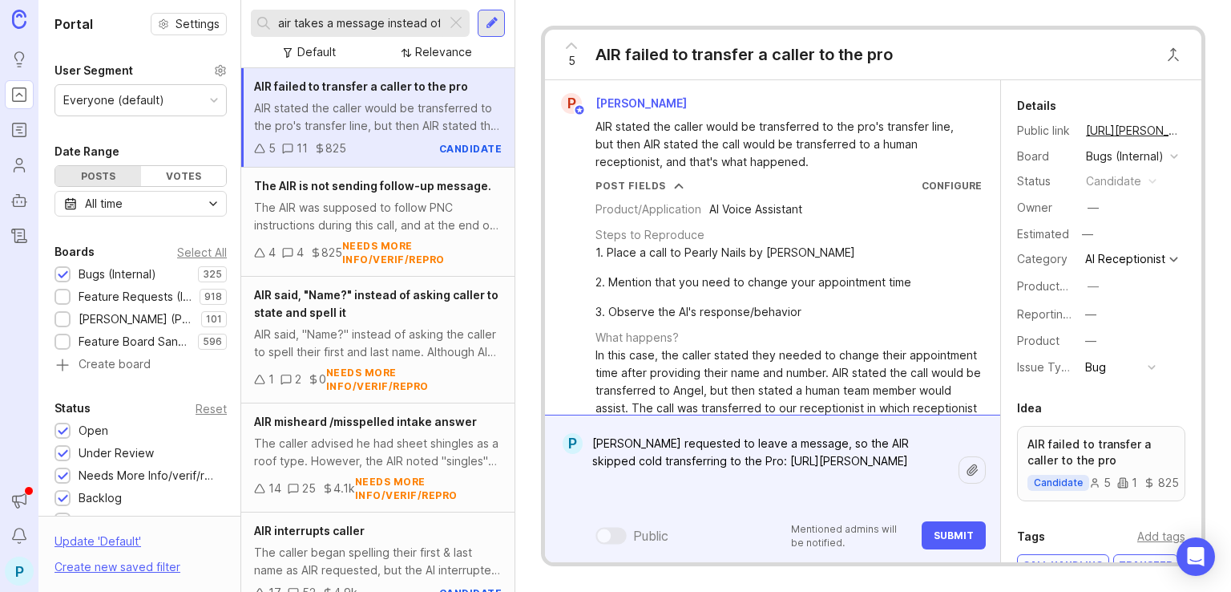
type textarea "Caller requested to leave a message, so the AIR skipped cold transferring to th…"
click at [934, 539] on button "Submit" at bounding box center [954, 535] width 64 height 28
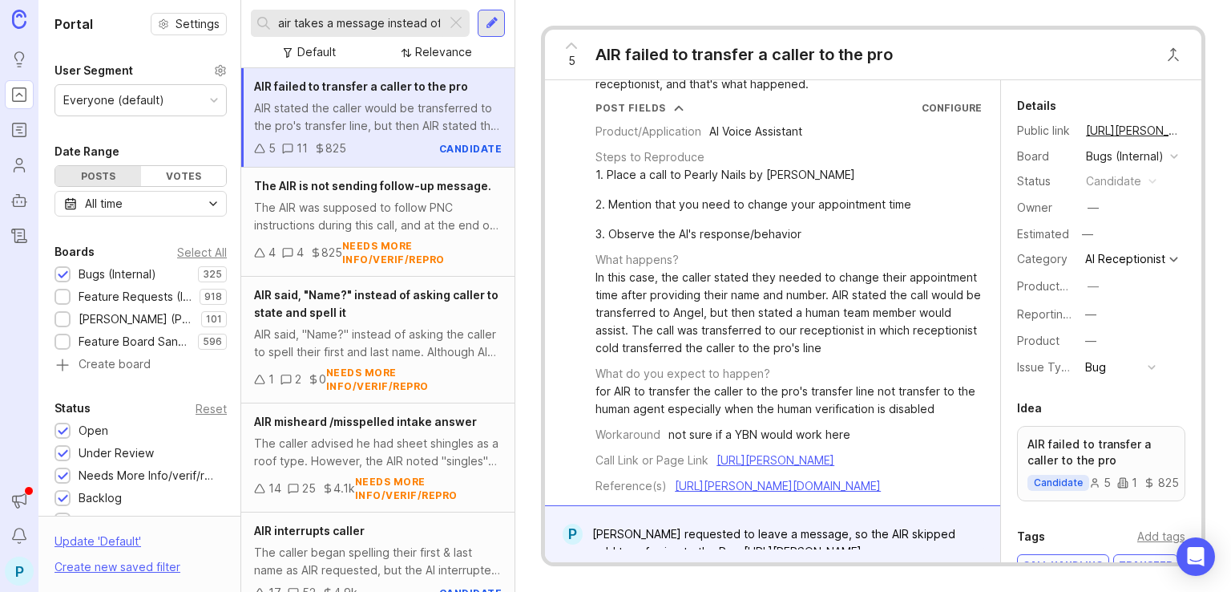
scroll to position [80, 0]
